Goal: Task Accomplishment & Management: Manage account settings

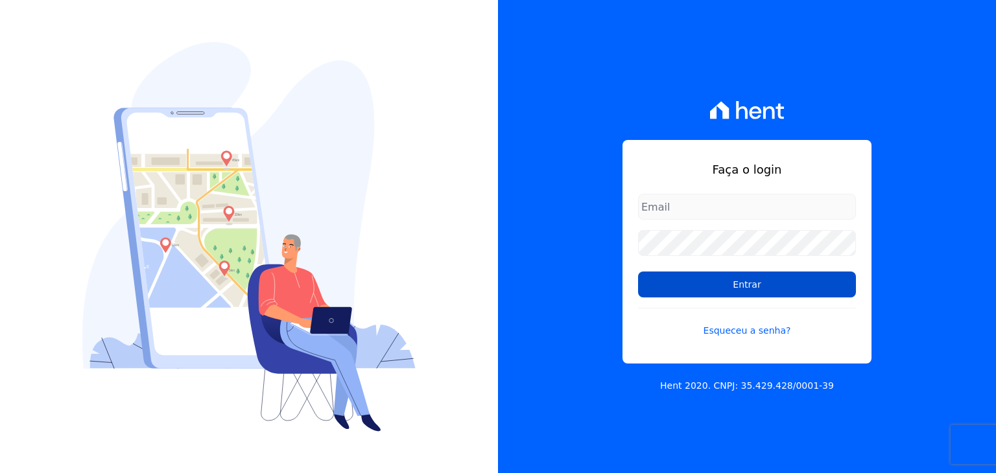
type input "[EMAIL_ADDRESS][DOMAIN_NAME]"
click at [701, 291] on input "Entrar" at bounding box center [747, 285] width 218 height 26
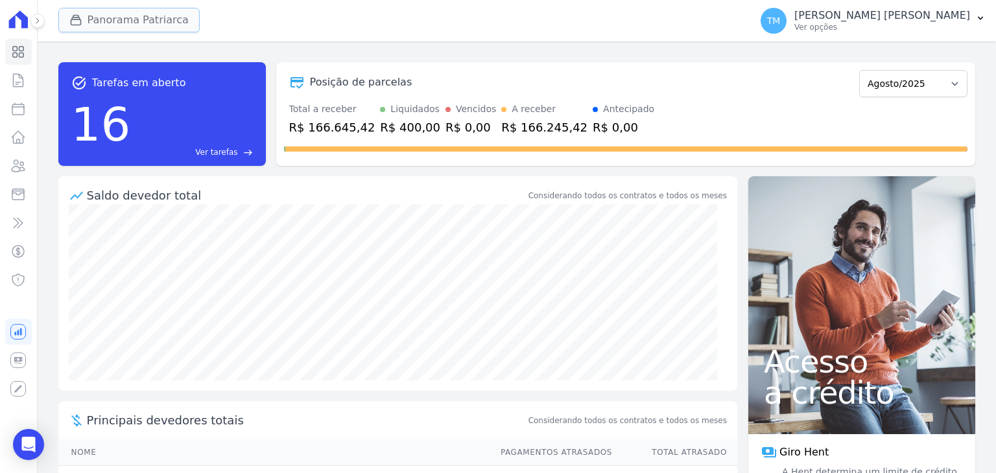
click at [147, 22] on button "Panorama Patriarca" at bounding box center [128, 20] width 141 height 25
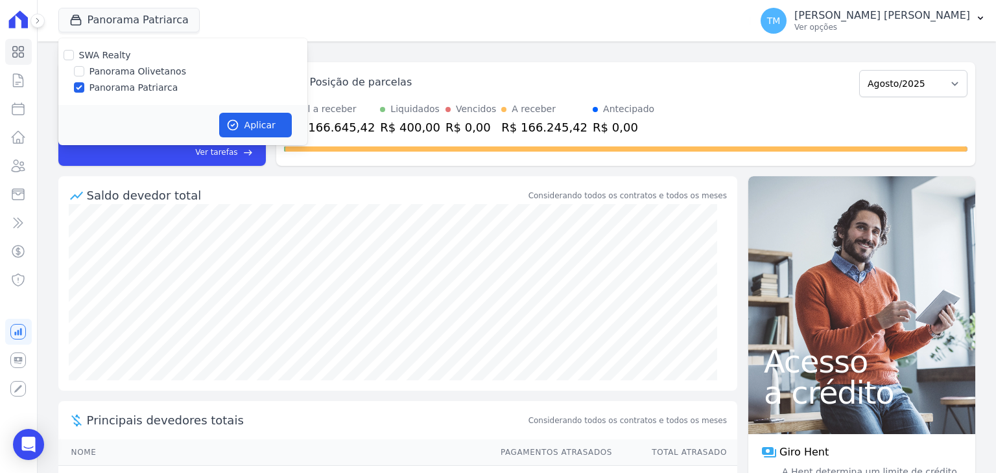
click at [148, 70] on label "Panorama Olivetanos" at bounding box center [137, 72] width 97 height 14
click at [84, 70] on input "Panorama Olivetanos" at bounding box center [79, 71] width 10 height 10
checkbox input "true"
click at [147, 88] on label "Panorama Patriarca" at bounding box center [133, 88] width 89 height 14
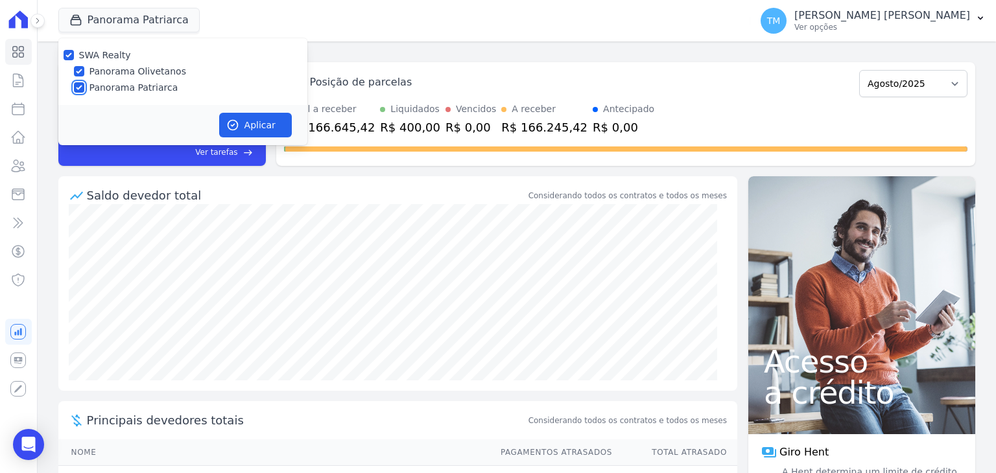
click at [84, 88] on input "Panorama Patriarca" at bounding box center [79, 87] width 10 height 10
checkbox input "false"
click at [259, 127] on button "Aplicar" at bounding box center [255, 125] width 73 height 25
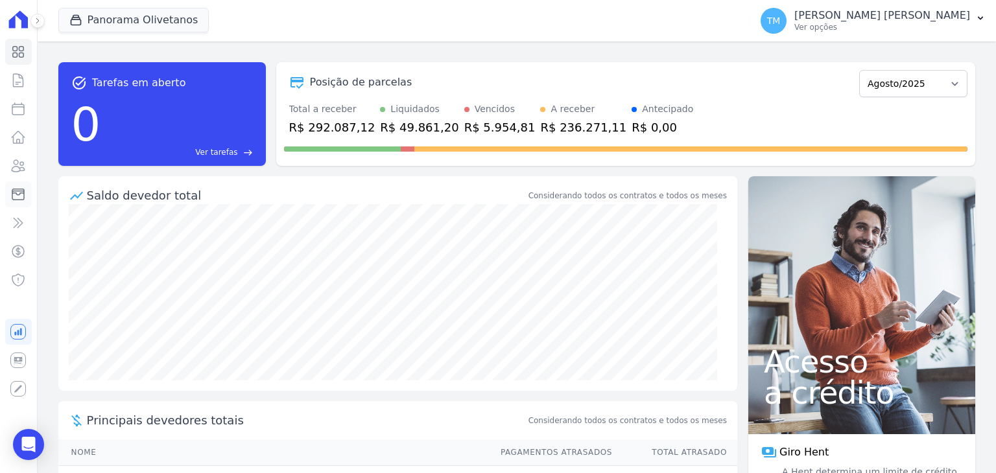
click at [25, 193] on icon at bounding box center [18, 195] width 16 height 16
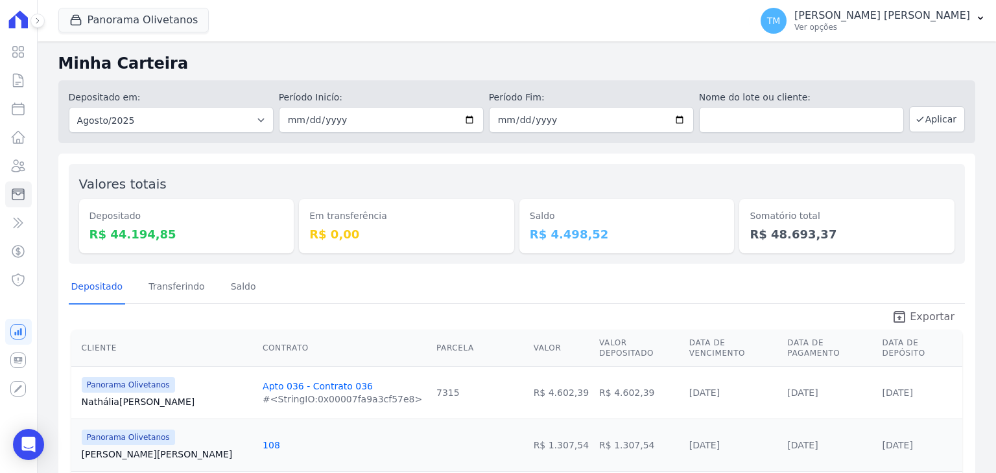
click at [927, 320] on span "Exportar" at bounding box center [932, 317] width 45 height 16
click at [949, 18] on p "[PERSON_NAME] [PERSON_NAME]" at bounding box center [882, 15] width 176 height 13
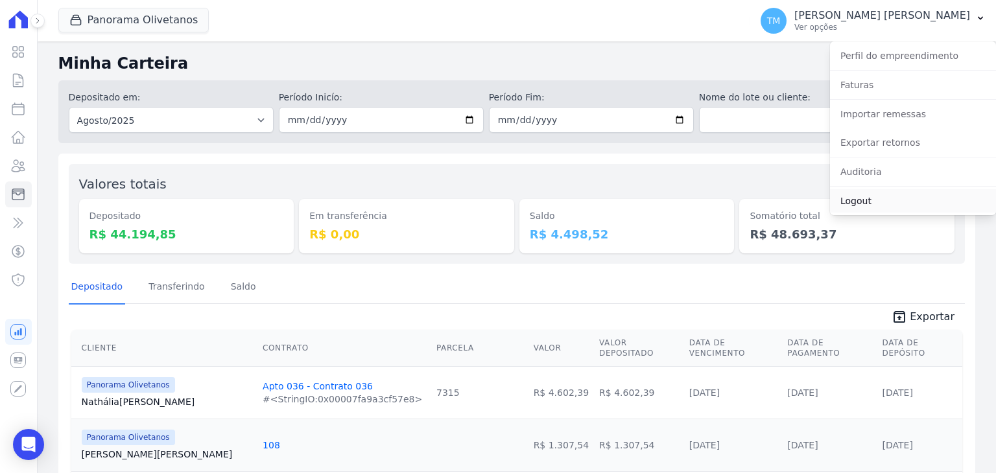
click at [861, 196] on link "Logout" at bounding box center [913, 200] width 166 height 23
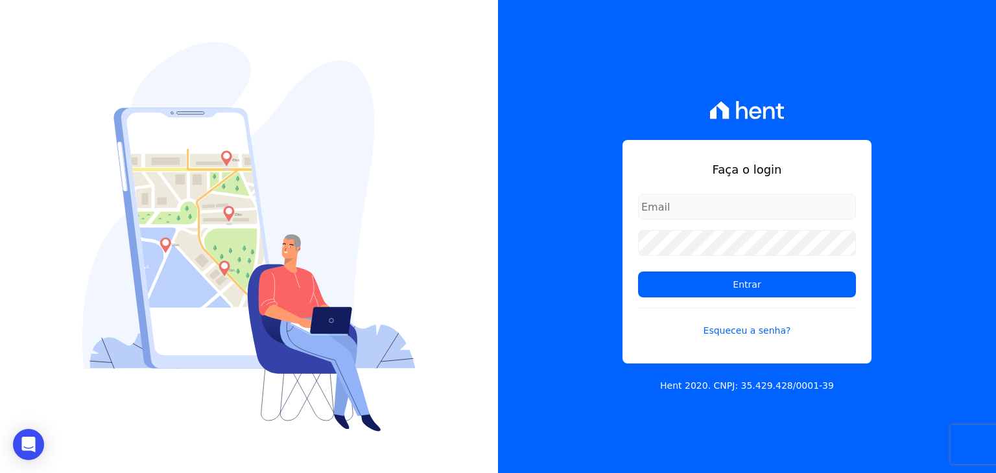
type input "[EMAIL_ADDRESS][DOMAIN_NAME]"
